Goal: Task Accomplishment & Management: Manage account settings

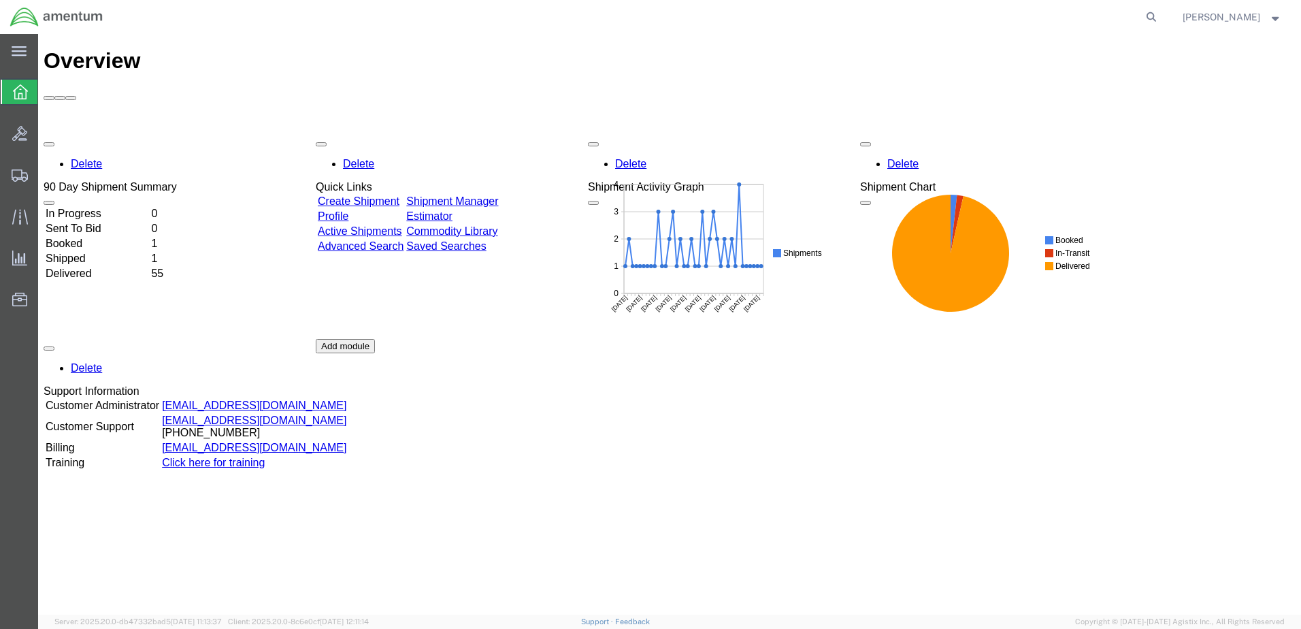
click at [90, 207] on td "In Progress" at bounding box center [97, 214] width 104 height 14
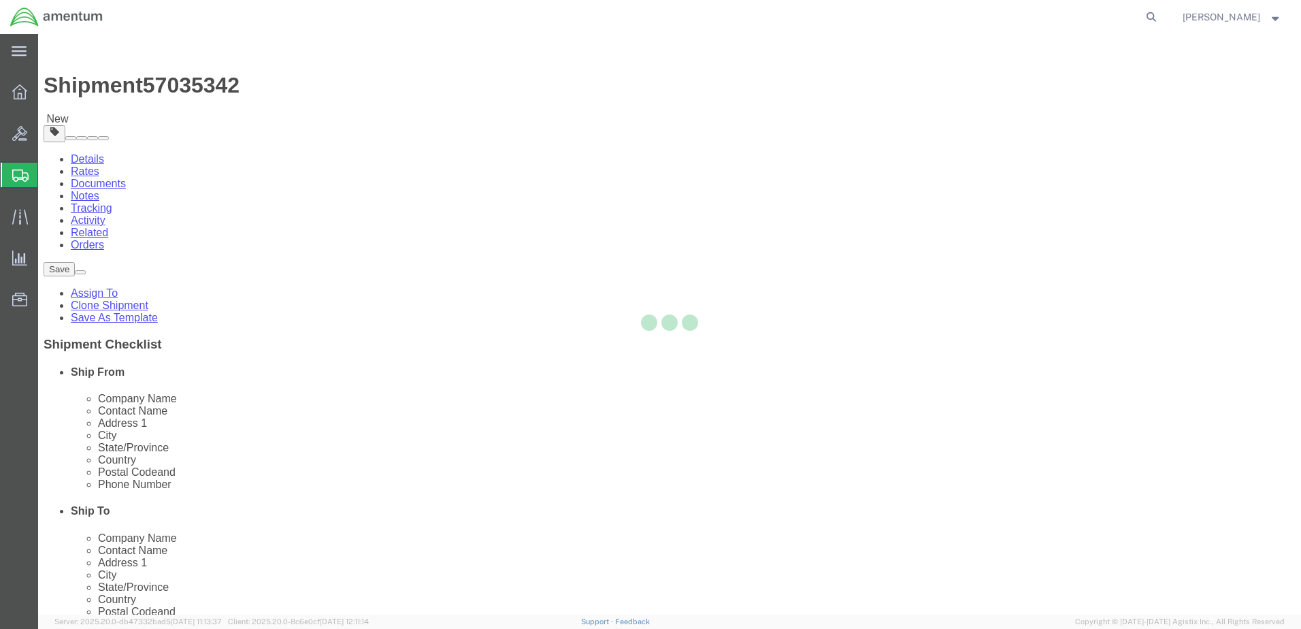
select select "42716"
select select
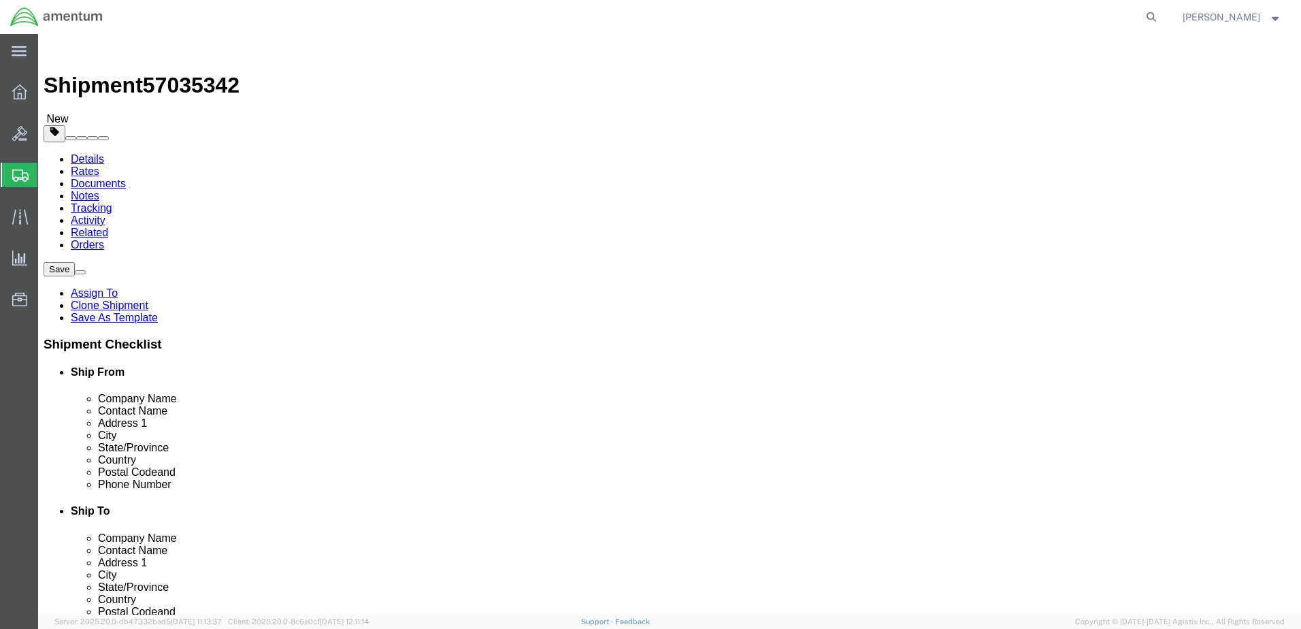
click input "404.767.5800"
click input "404-767.5800"
type input "404-767-5800"
click div "Location My Profile Location 1002-4122-6 1006-5256-0 1026-8910-0 1281-0560-3 13…"
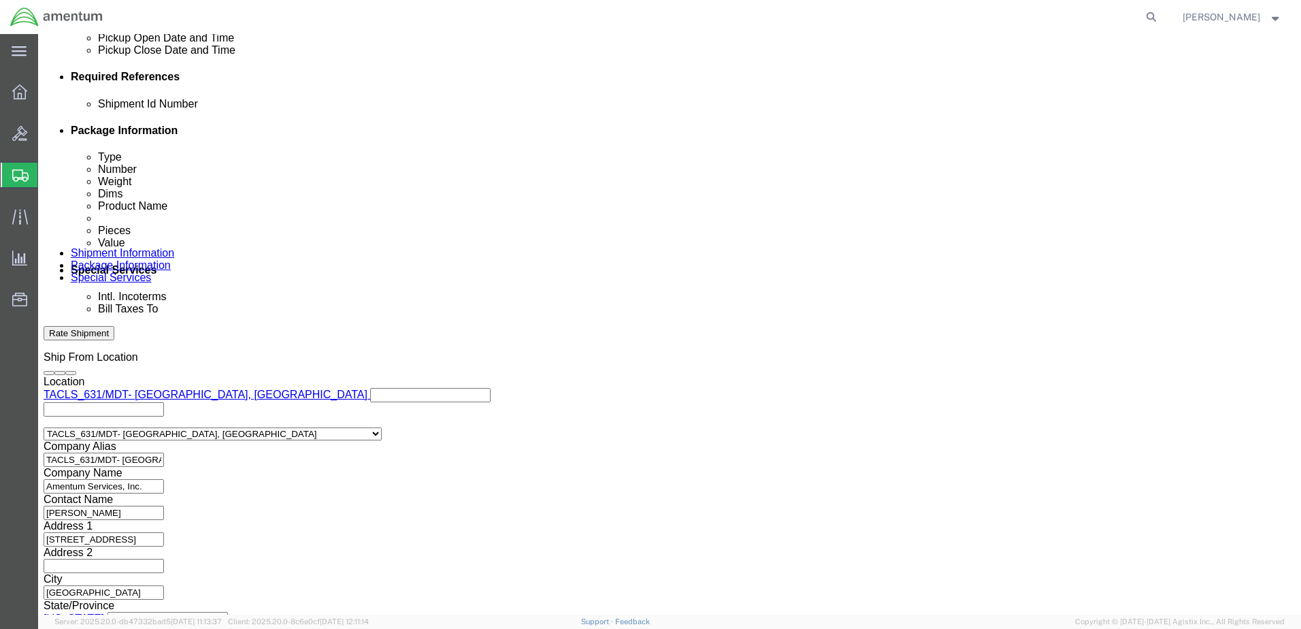
scroll to position [640, 0]
click button "Continue"
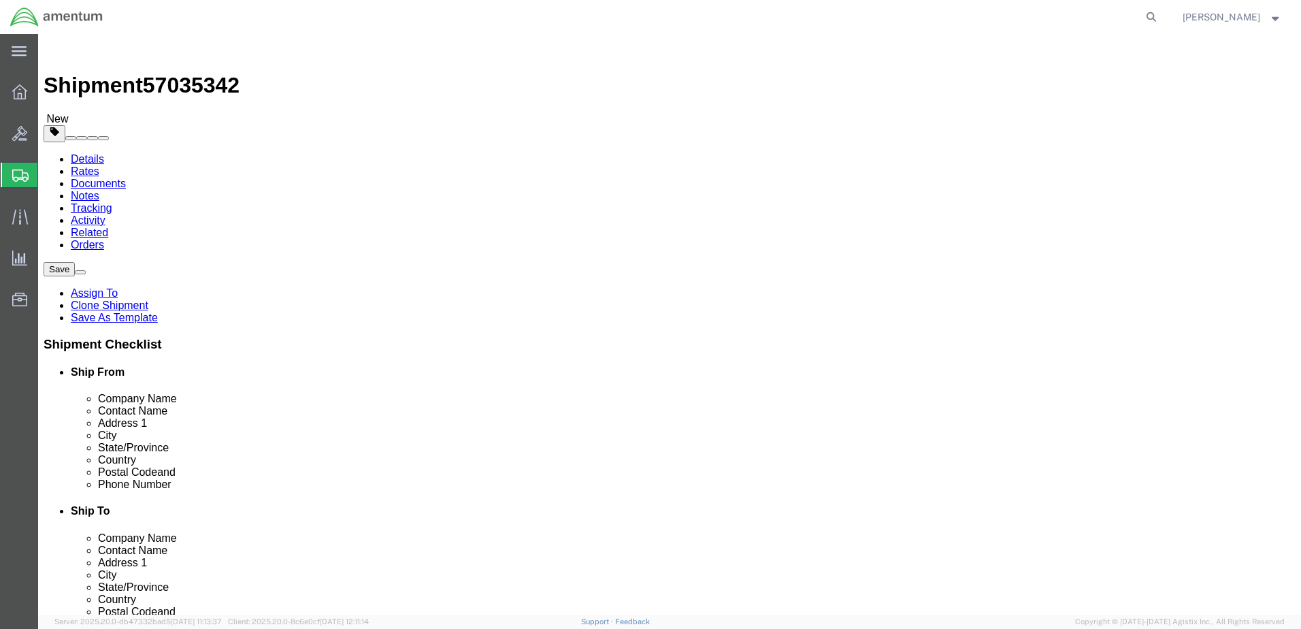
click icon
click div
click icon
click button "Continue"
click span "Value"
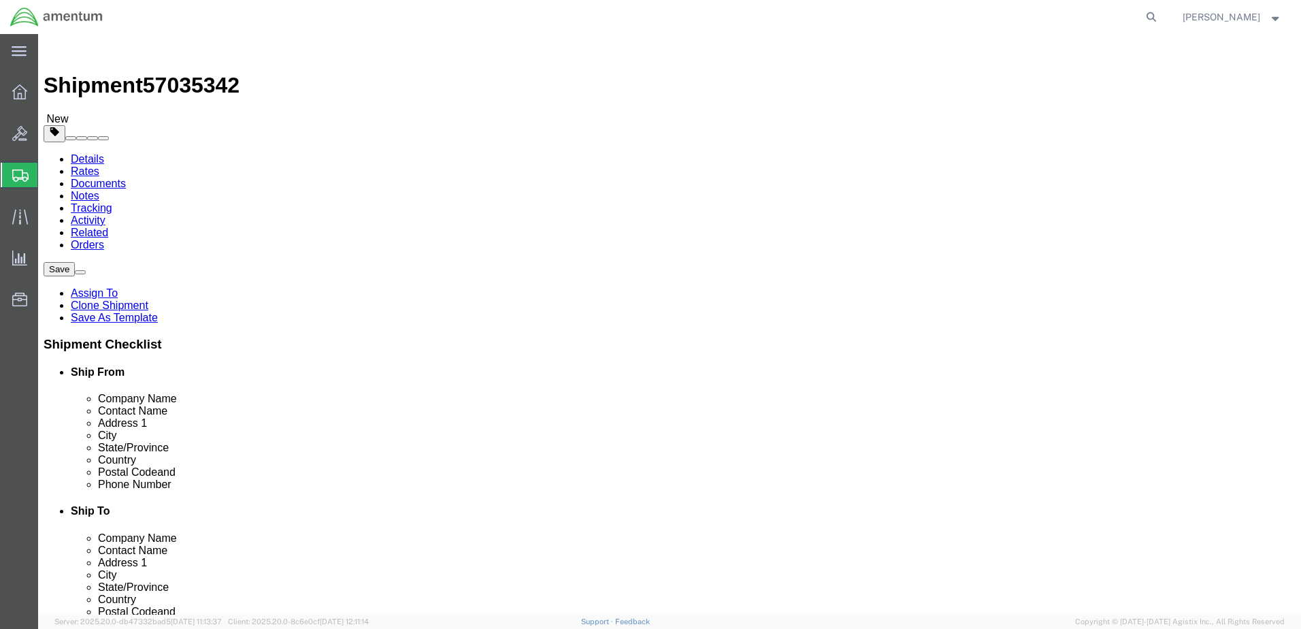
click icon
click div "Package Content # 1 1 x Cardboard Box(es) Package Type Select BCK Boxes Bale(s)…"
click span "button"
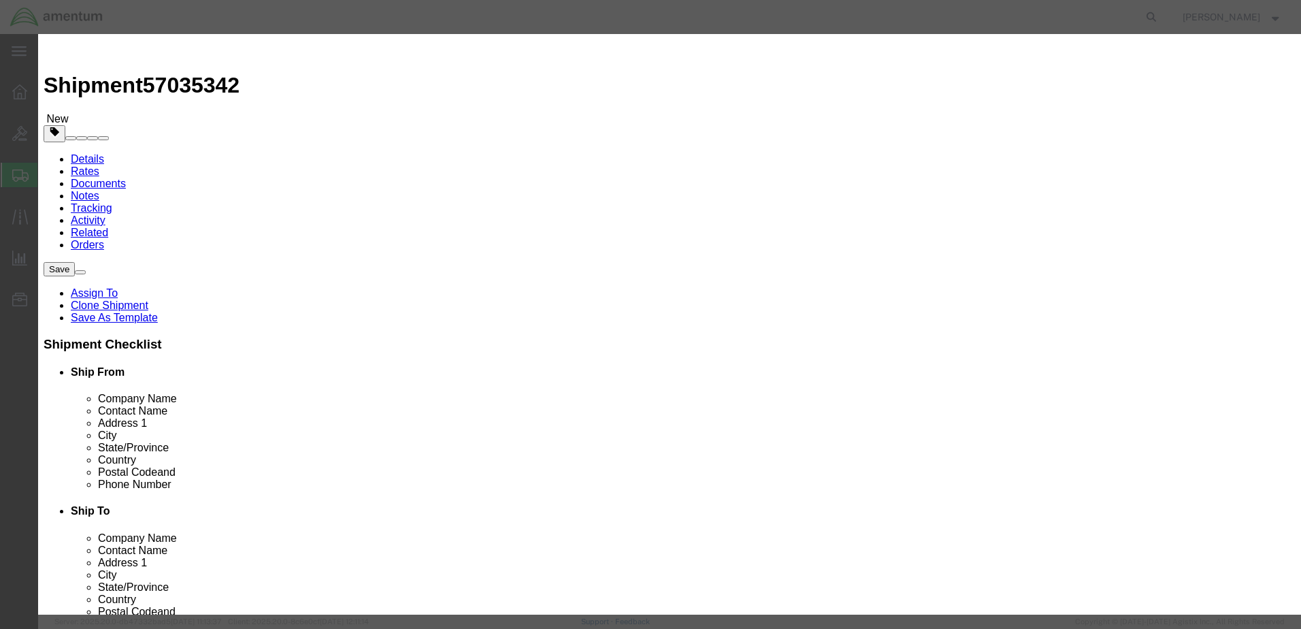
click button "Close"
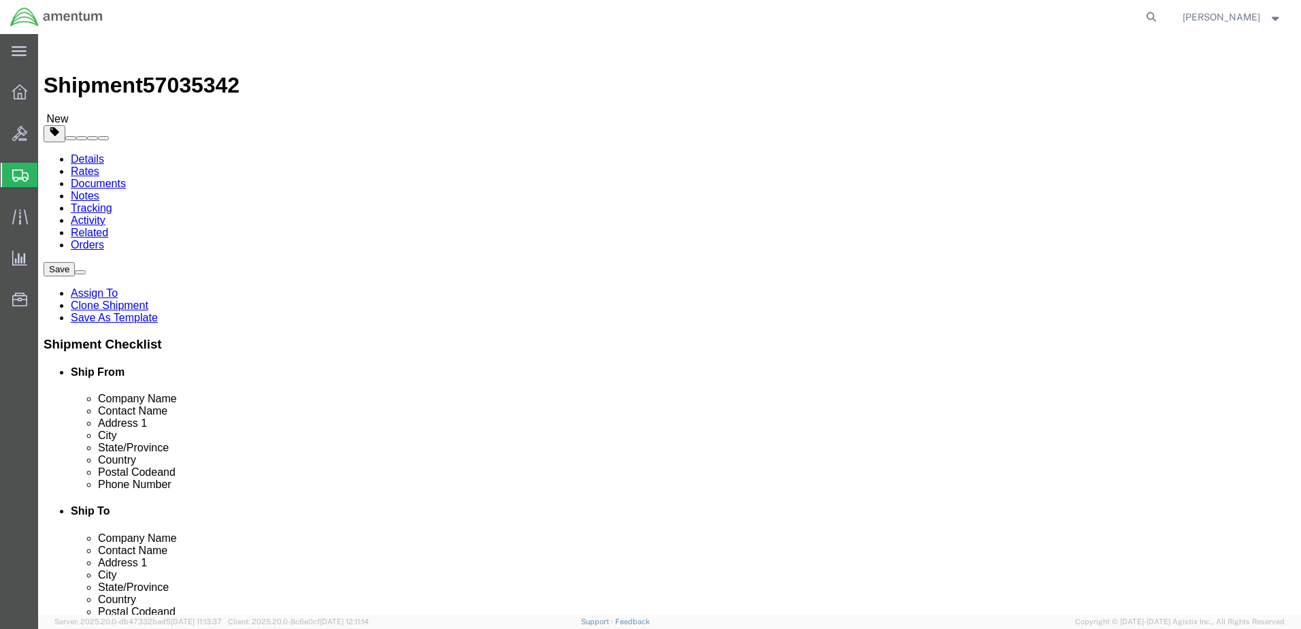
click dd "1.00 Each"
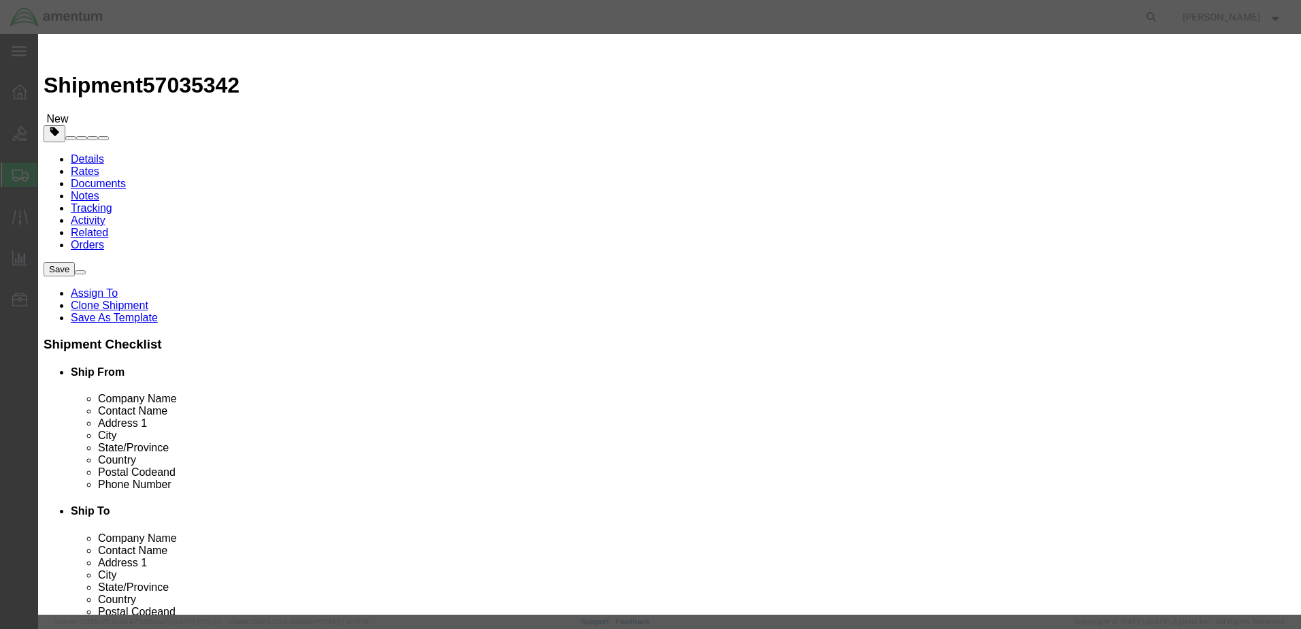
click input "text"
type input "2850.00"
click button "Save & Close"
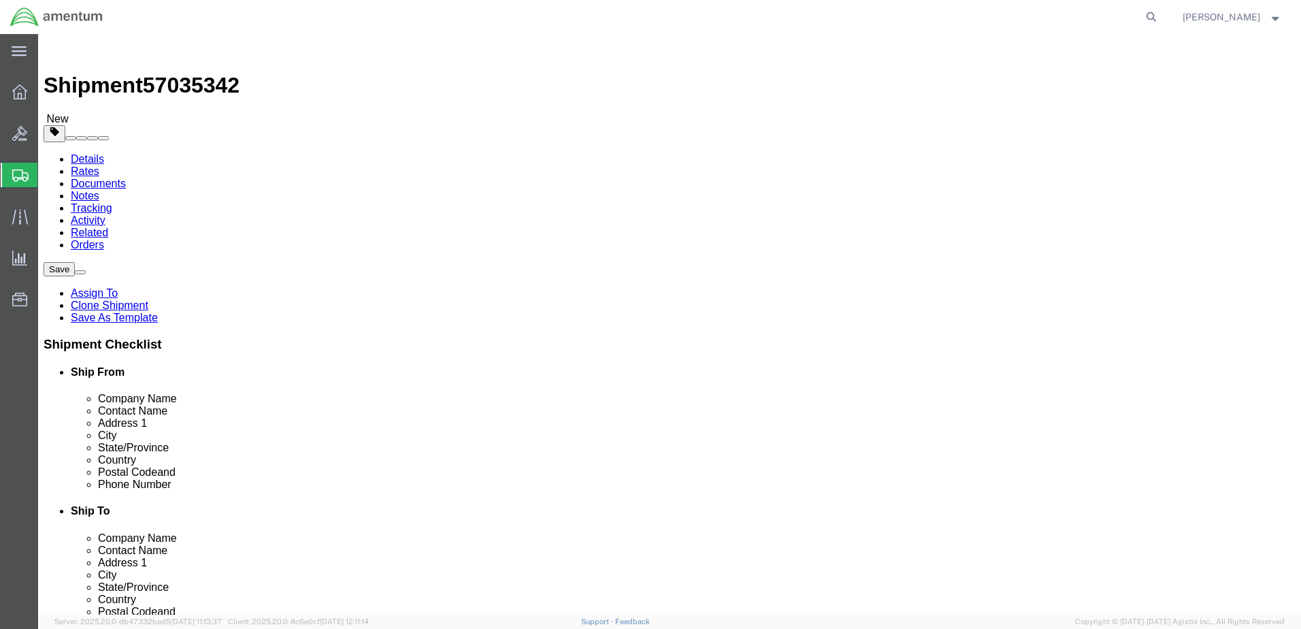
click button "Rate Shipment"
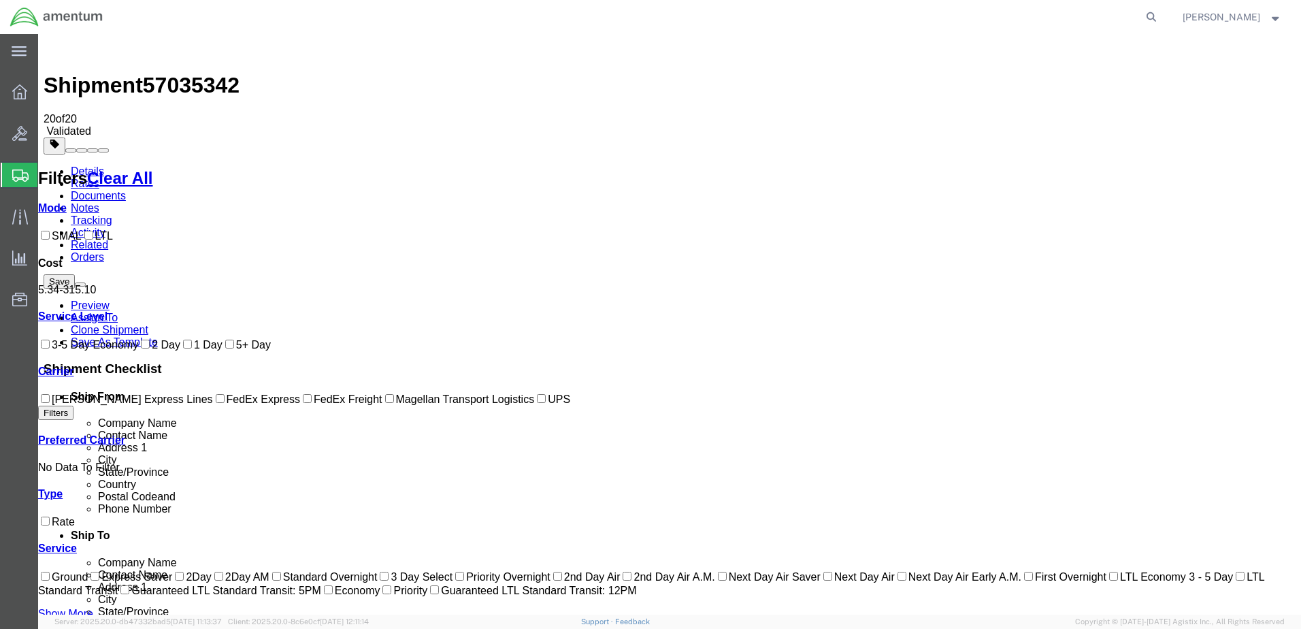
click at [213, 405] on label "FedEx Express" at bounding box center [256, 399] width 87 height 12
click at [216, 403] on input "FedEx Express" at bounding box center [220, 398] width 9 height 9
checkbox input "true"
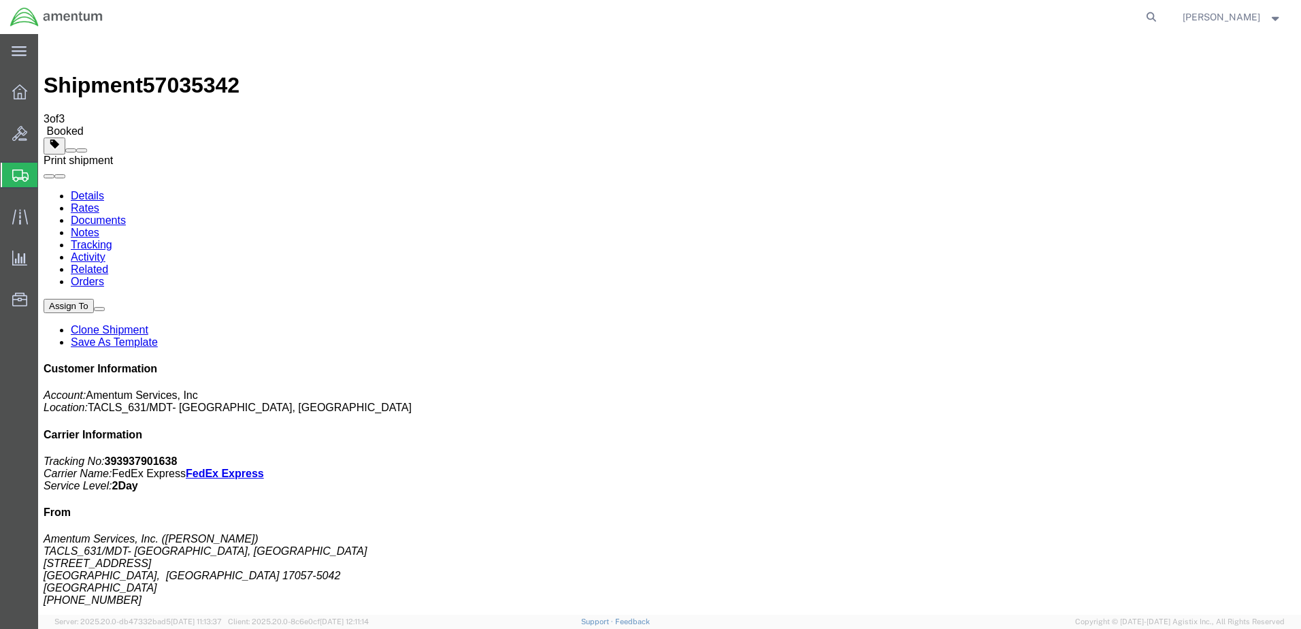
click at [82, 150] on span at bounding box center [82, 150] width 0 height 0
click at [80, 190] on link "Details" at bounding box center [87, 196] width 33 height 12
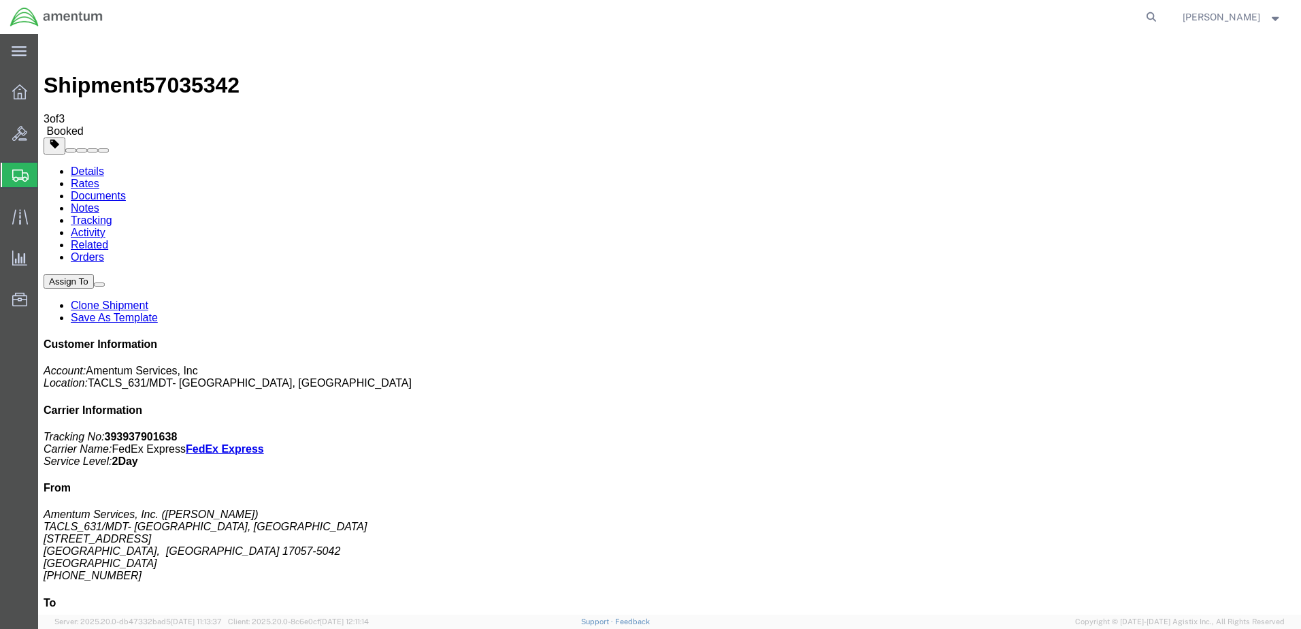
click link "Schedule pickup request"
click at [1270, 16] on strong "button" at bounding box center [1276, 16] width 12 height 5
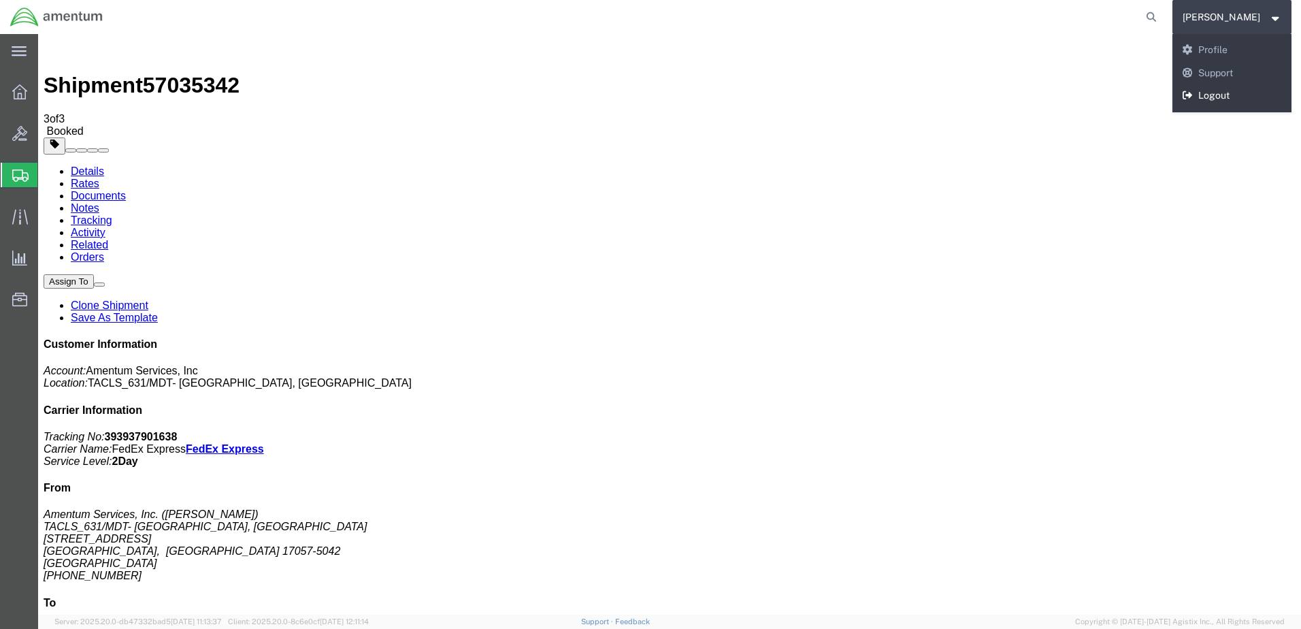
click at [1214, 93] on link "Logout" at bounding box center [1233, 95] width 120 height 23
